Goal: Find specific page/section: Find specific page/section

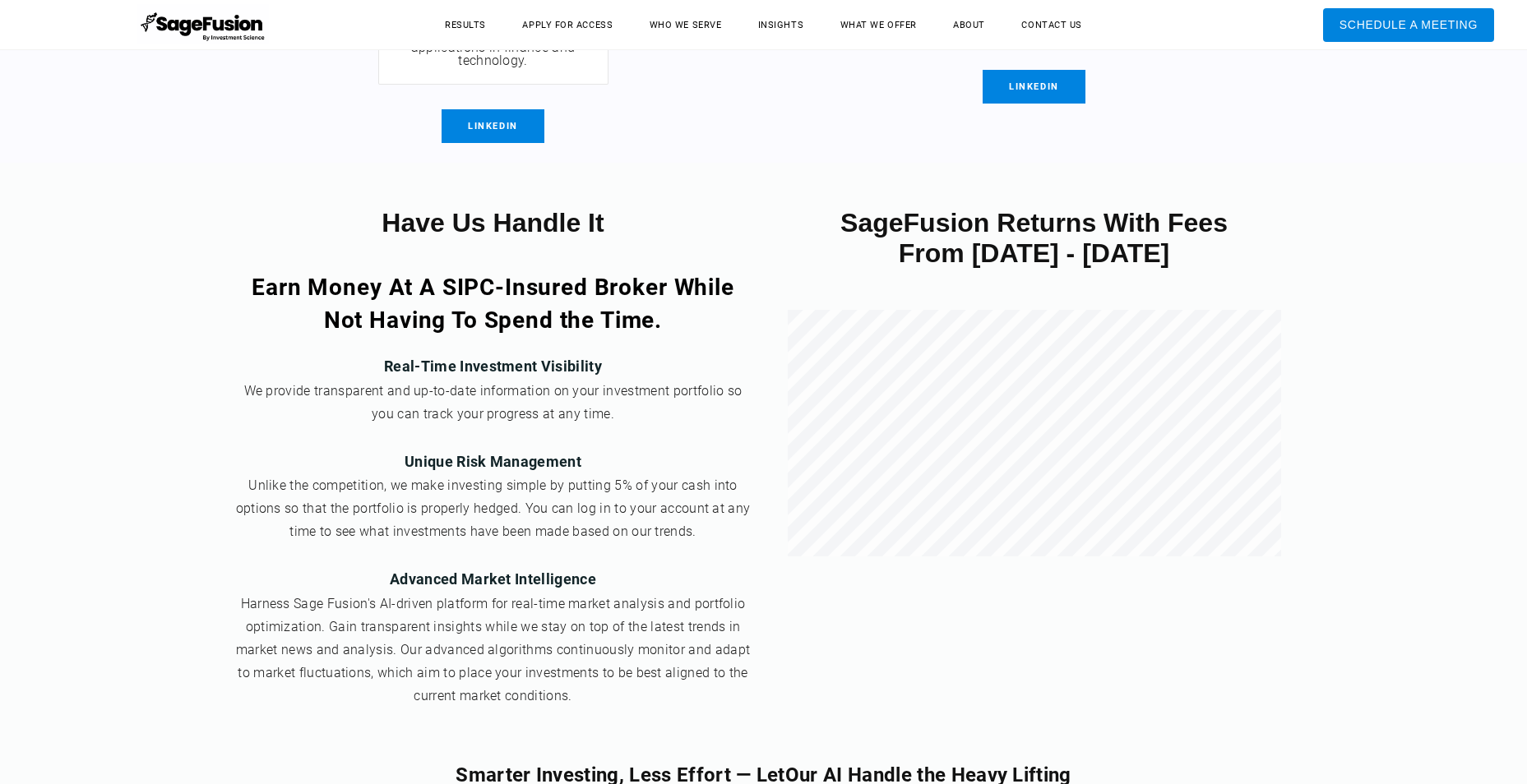
scroll to position [6084, 0]
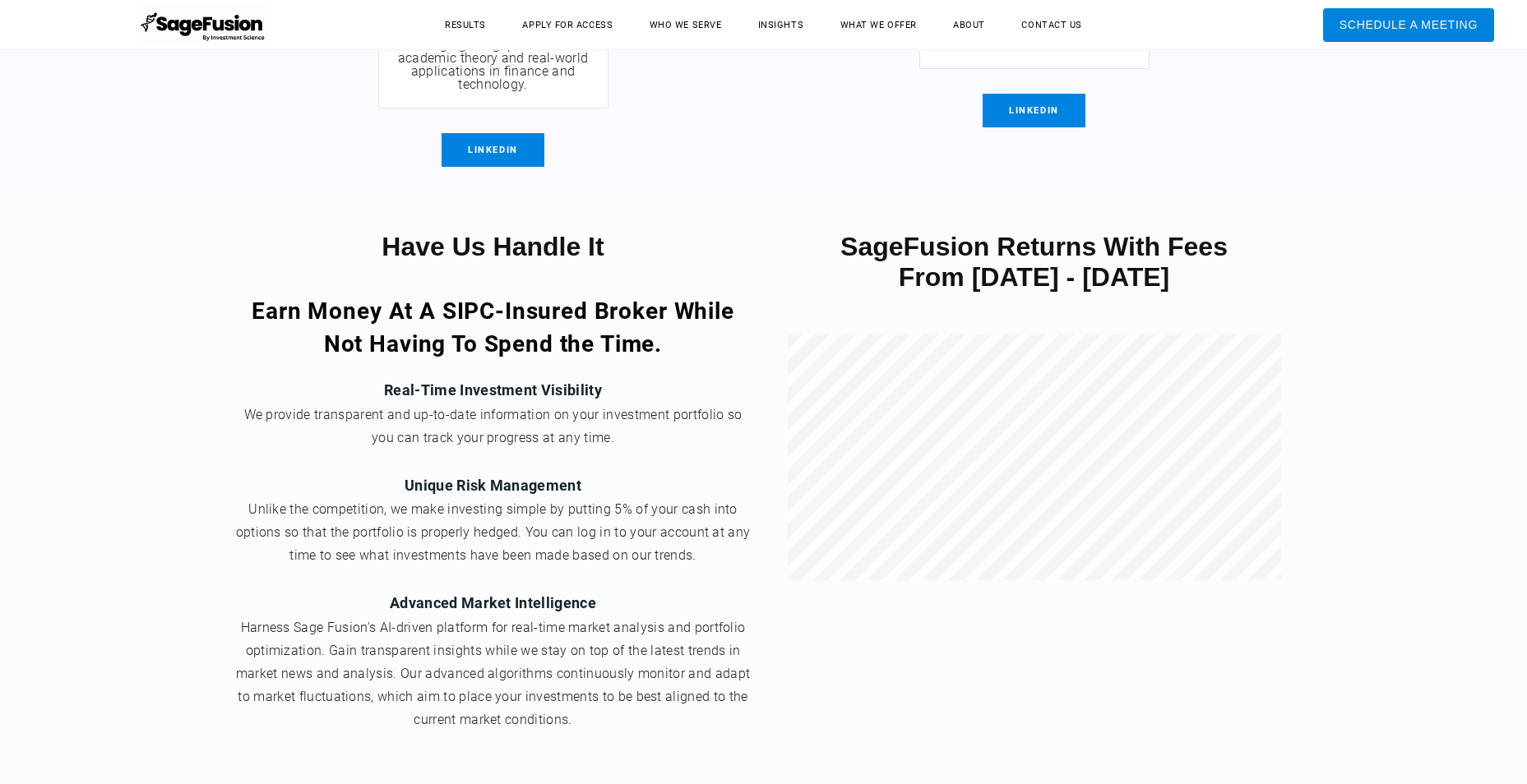
click at [484, 133] on span "LinkedIn" at bounding box center [492, 150] width 102 height 33
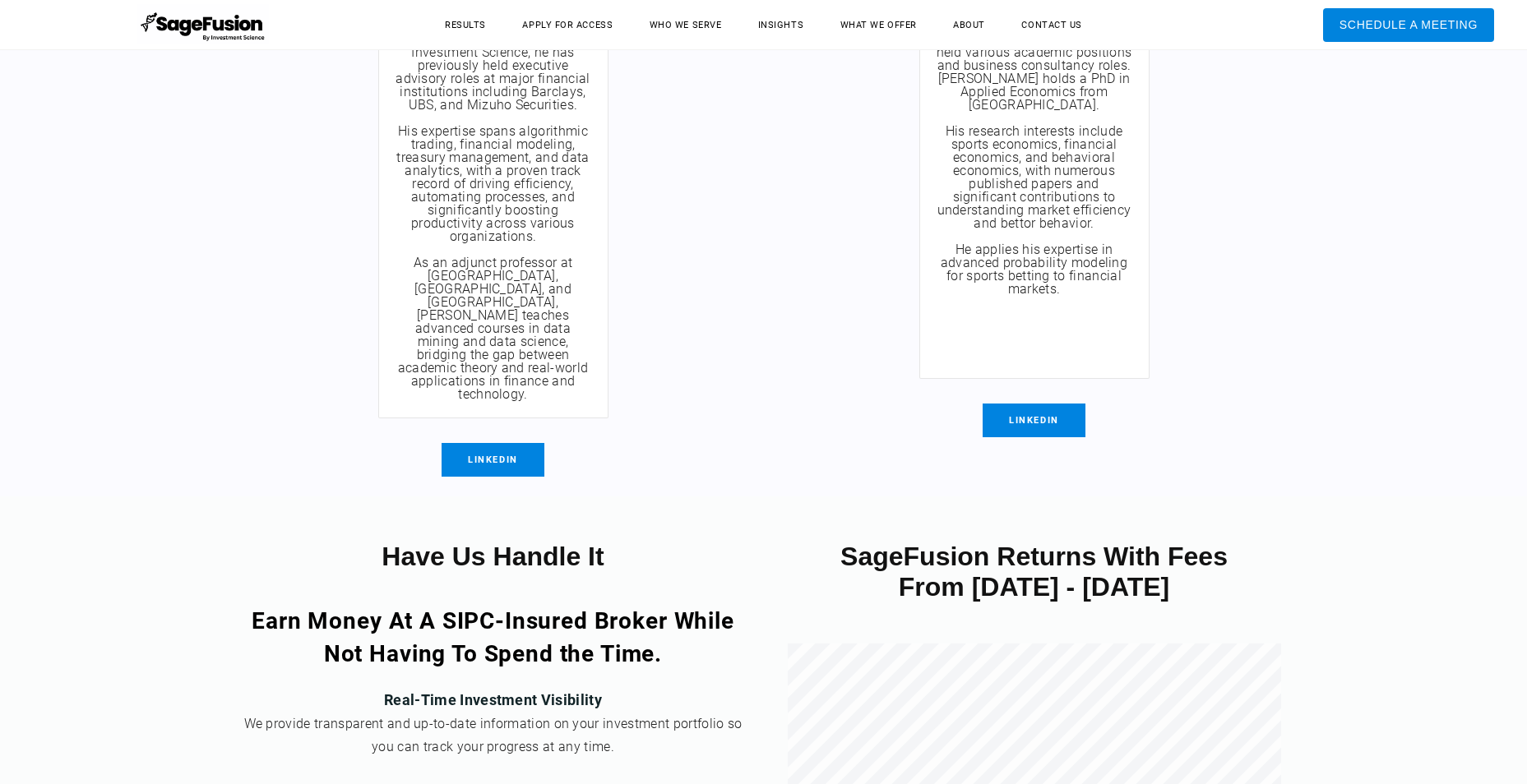
scroll to position [5768, 0]
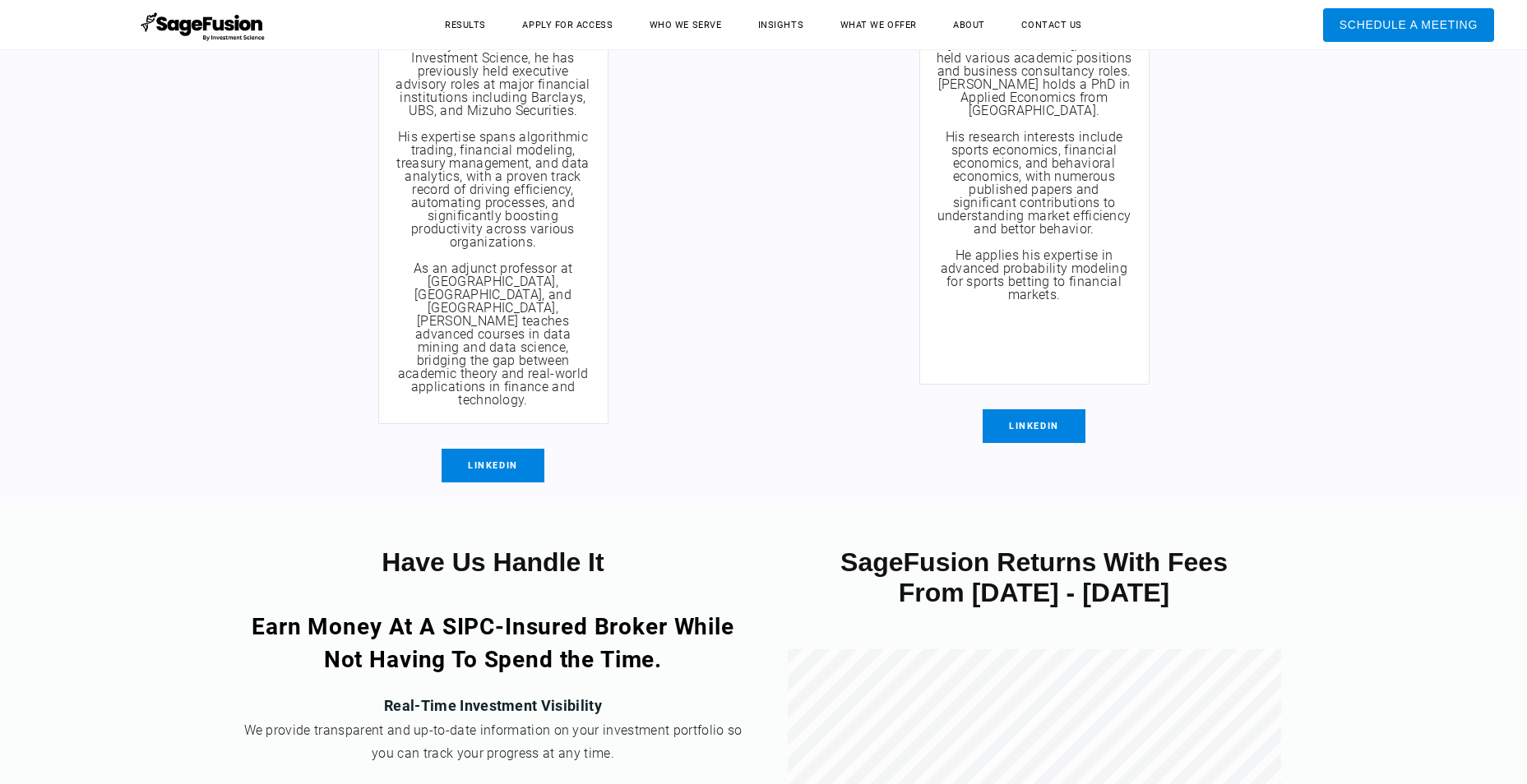
click at [1037, 437] on span "LinkedIn" at bounding box center [1033, 426] width 102 height 33
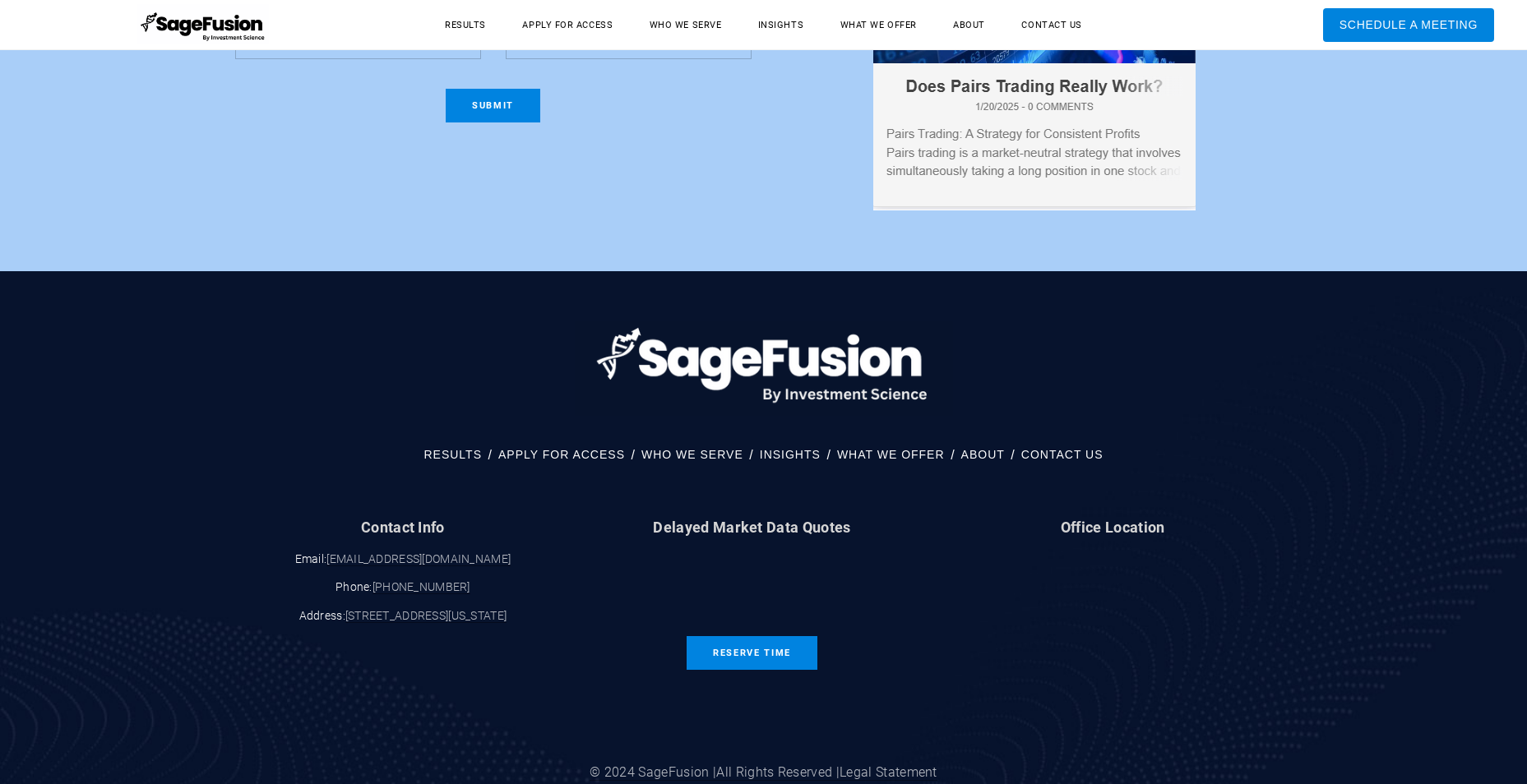
scroll to position [8437, 0]
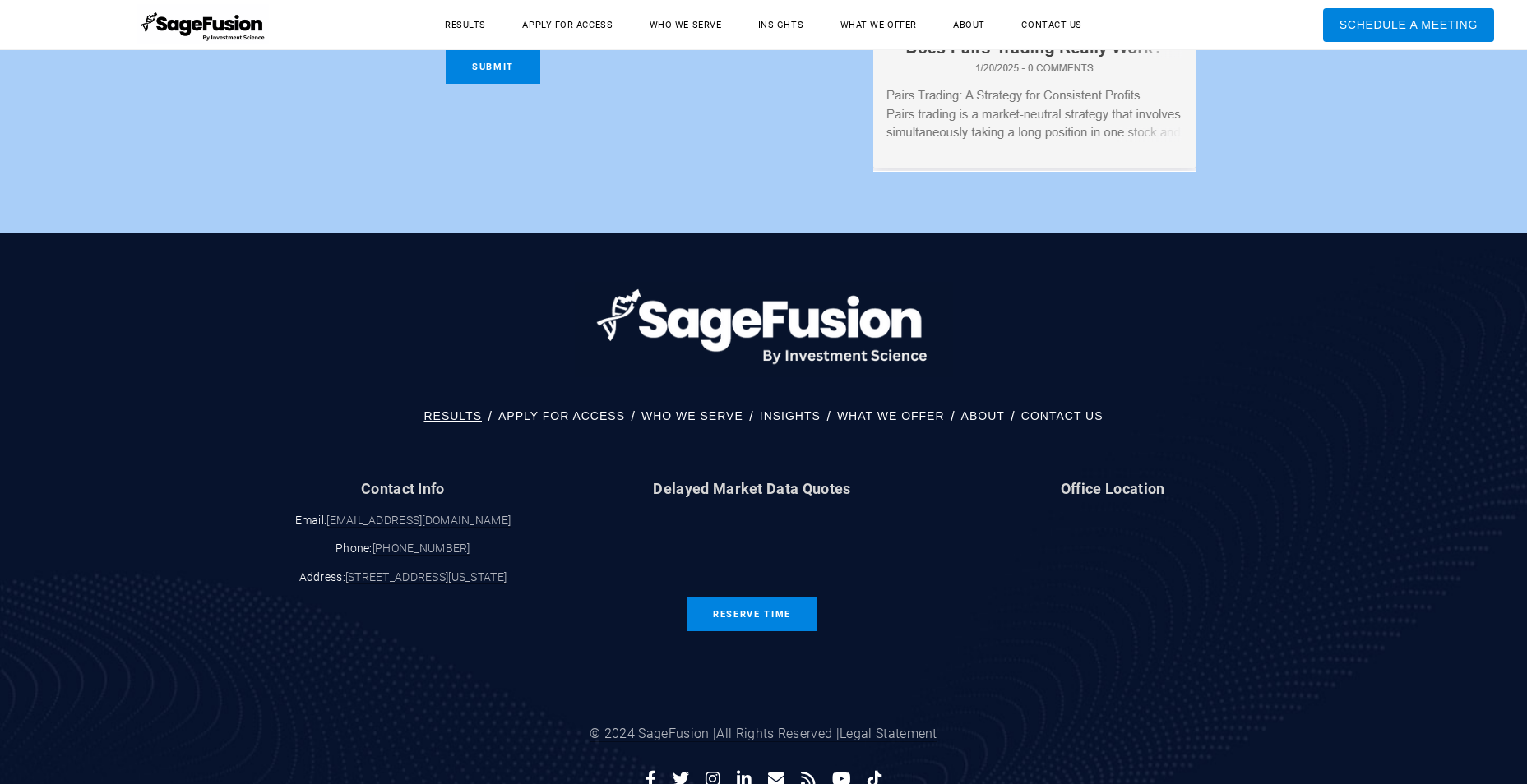
click at [451, 405] on link "RESULTS" at bounding box center [453, 416] width 58 height 22
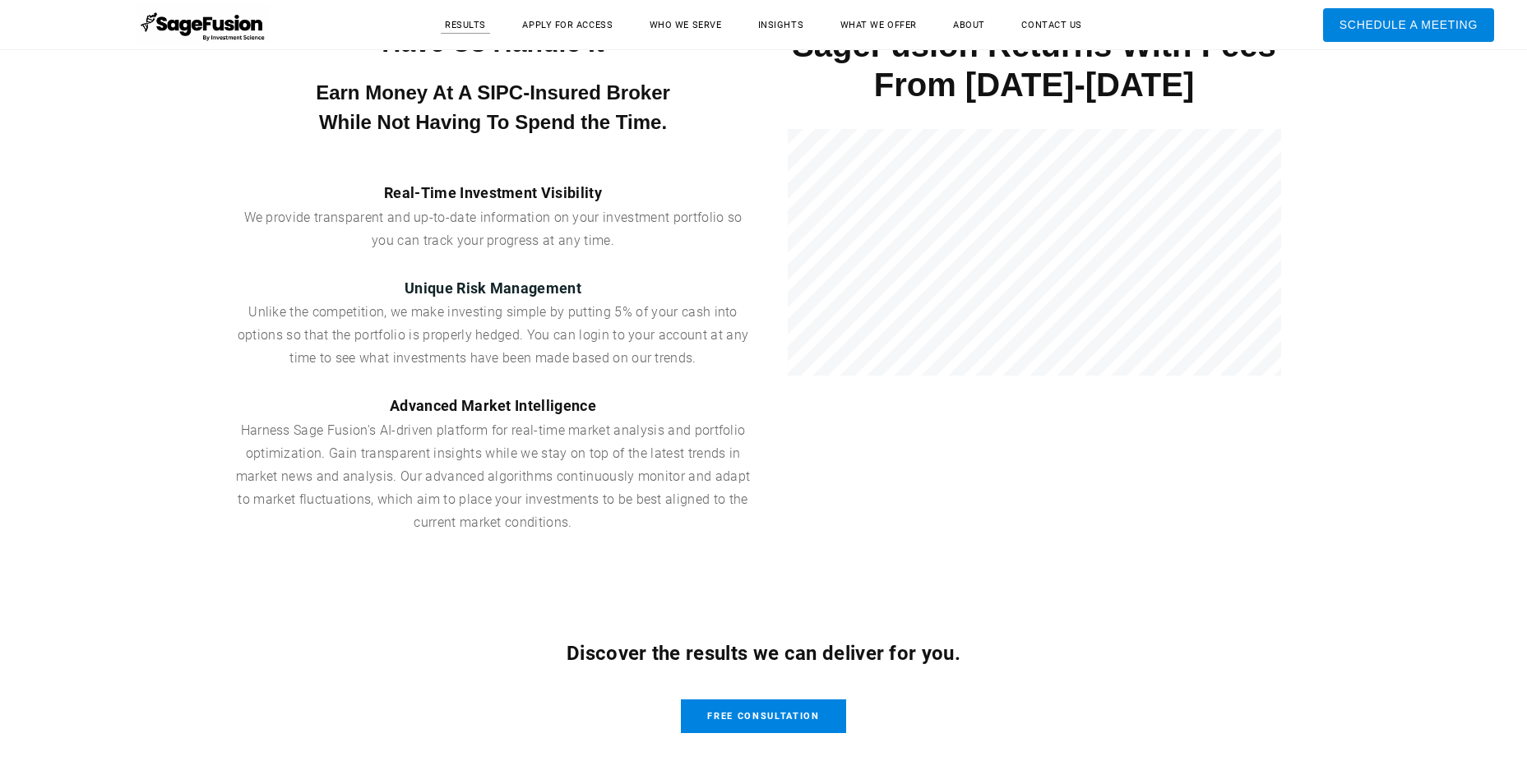
scroll to position [697, 0]
